Goal: Check status: Check status

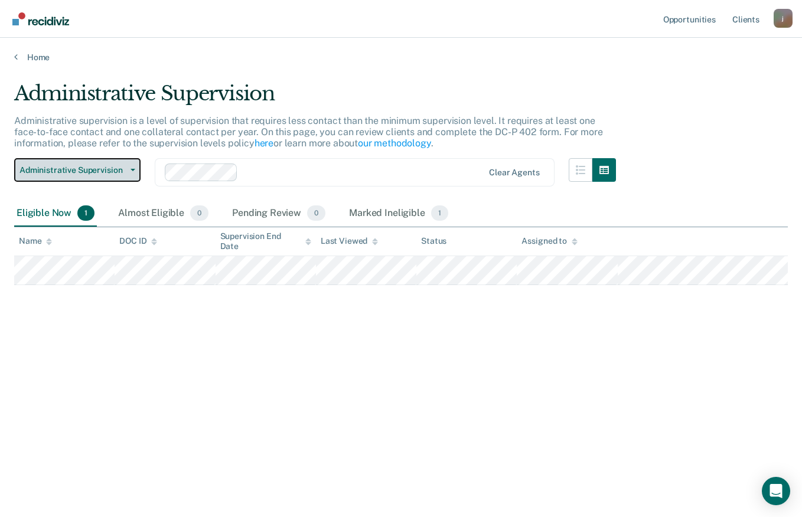
click at [136, 171] on button "Administrative Supervision" at bounding box center [77, 170] width 126 height 24
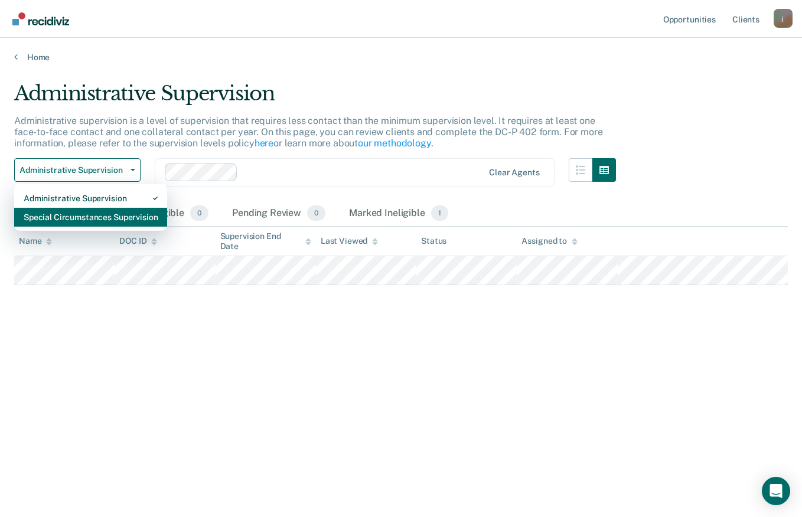
click at [109, 217] on div "Special Circumstances Supervision" at bounding box center [91, 217] width 134 height 19
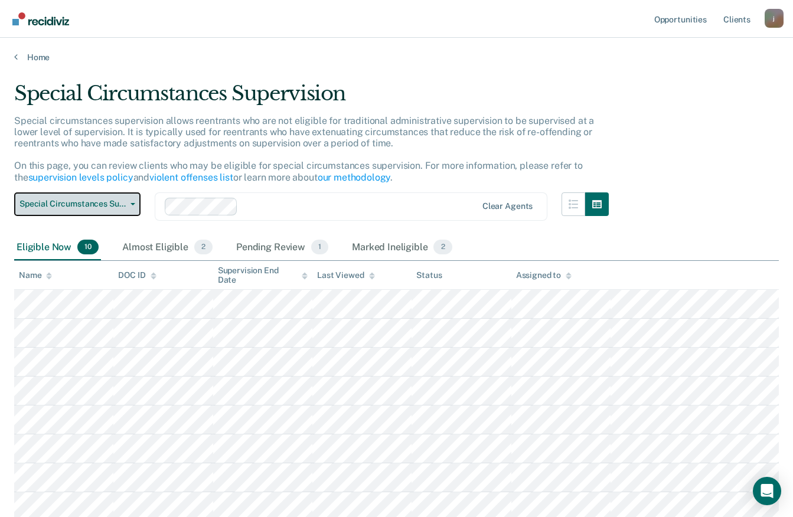
scroll to position [62, 0]
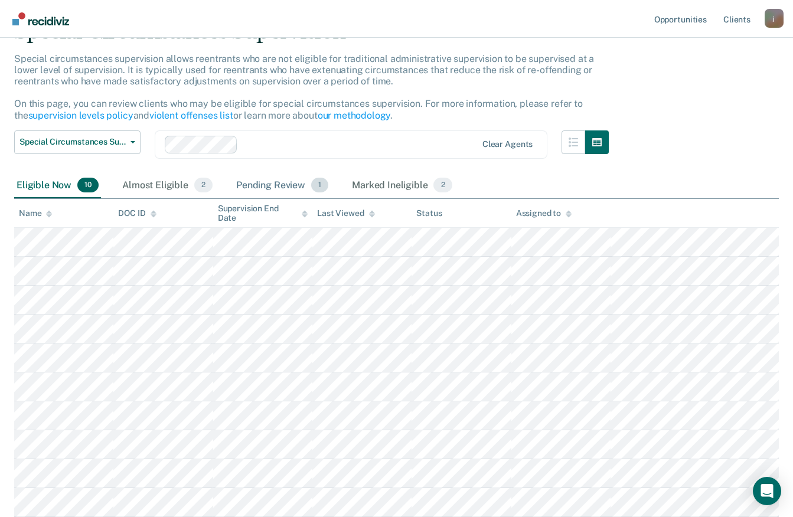
click at [289, 187] on div "Pending Review 1" at bounding box center [282, 186] width 97 height 26
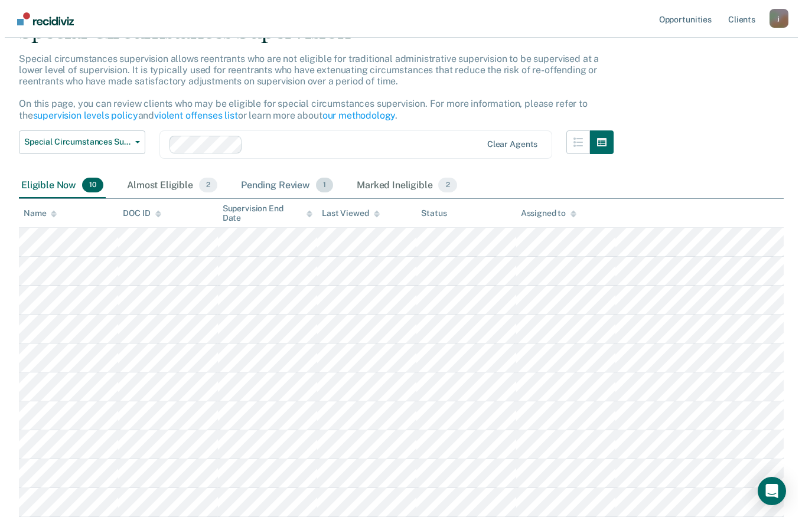
scroll to position [0, 0]
